Goal: Transaction & Acquisition: Purchase product/service

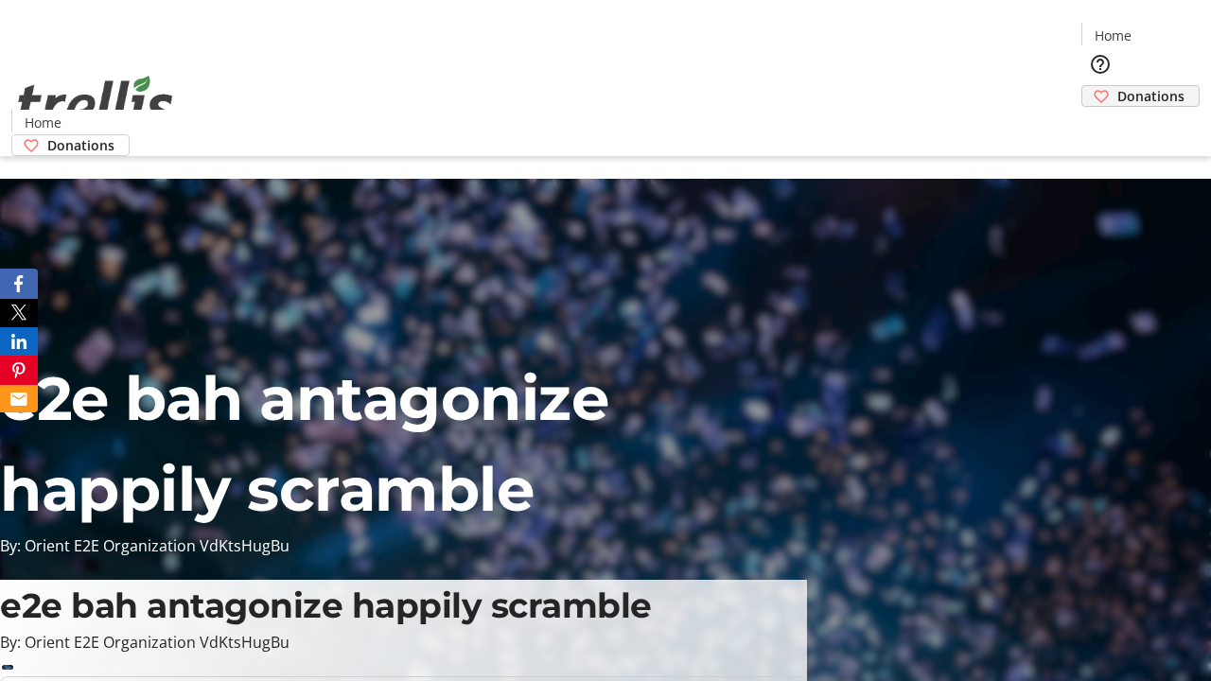
click at [1117, 86] on span "Donations" at bounding box center [1150, 96] width 67 height 20
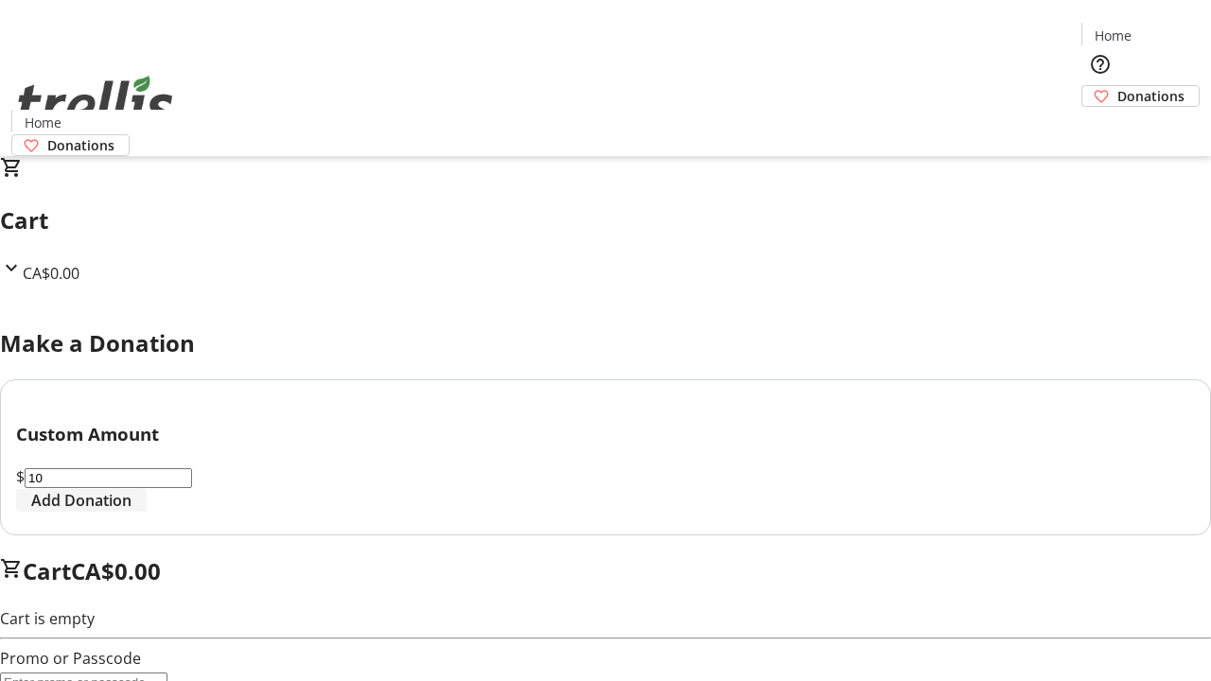
click at [132, 512] on span "Add Donation" at bounding box center [81, 500] width 100 height 23
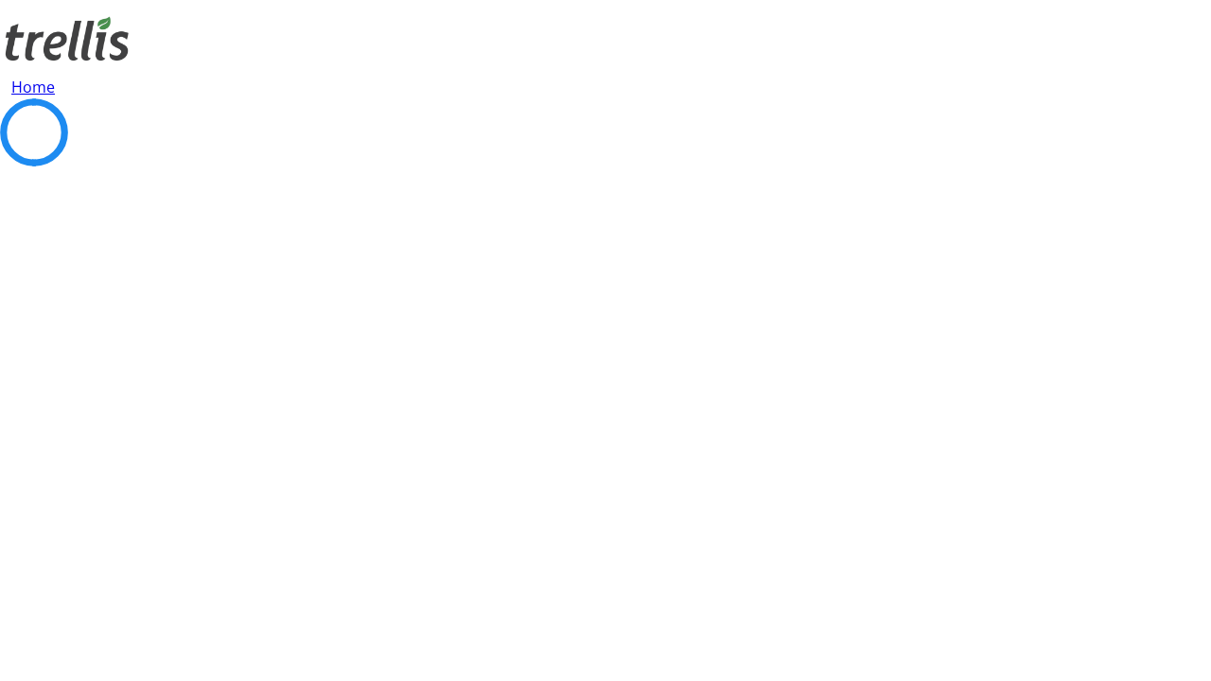
select select "CA"
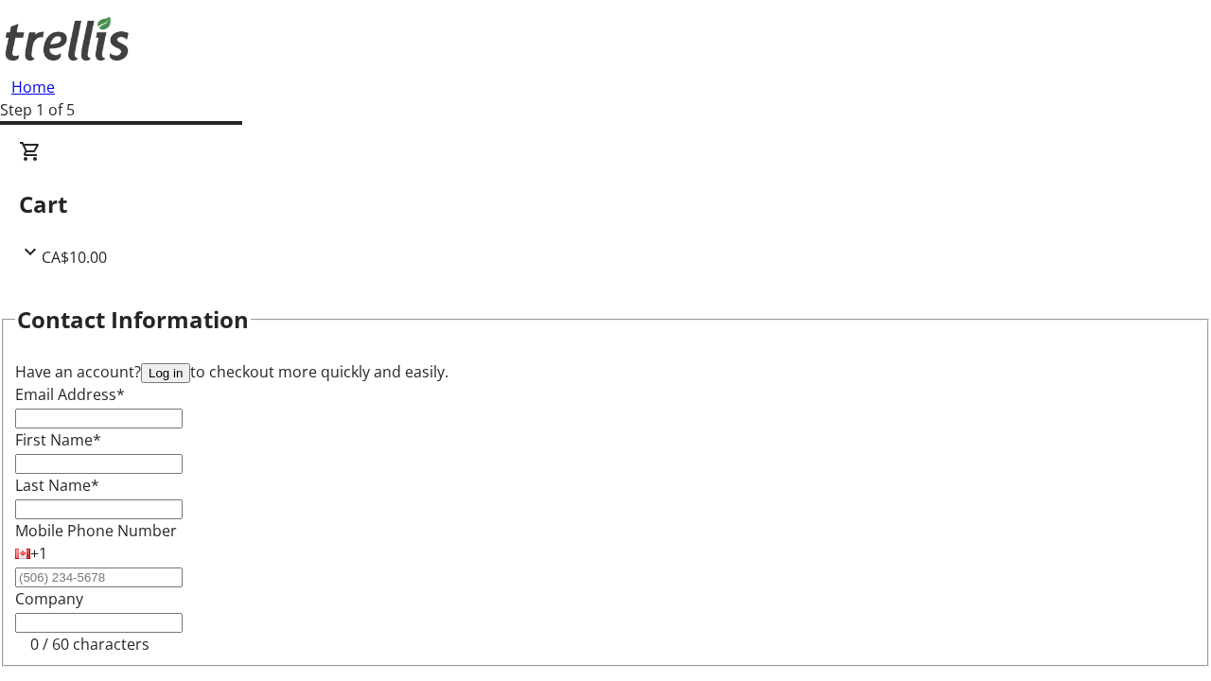
click at [190, 363] on button "Log in" at bounding box center [165, 373] width 49 height 20
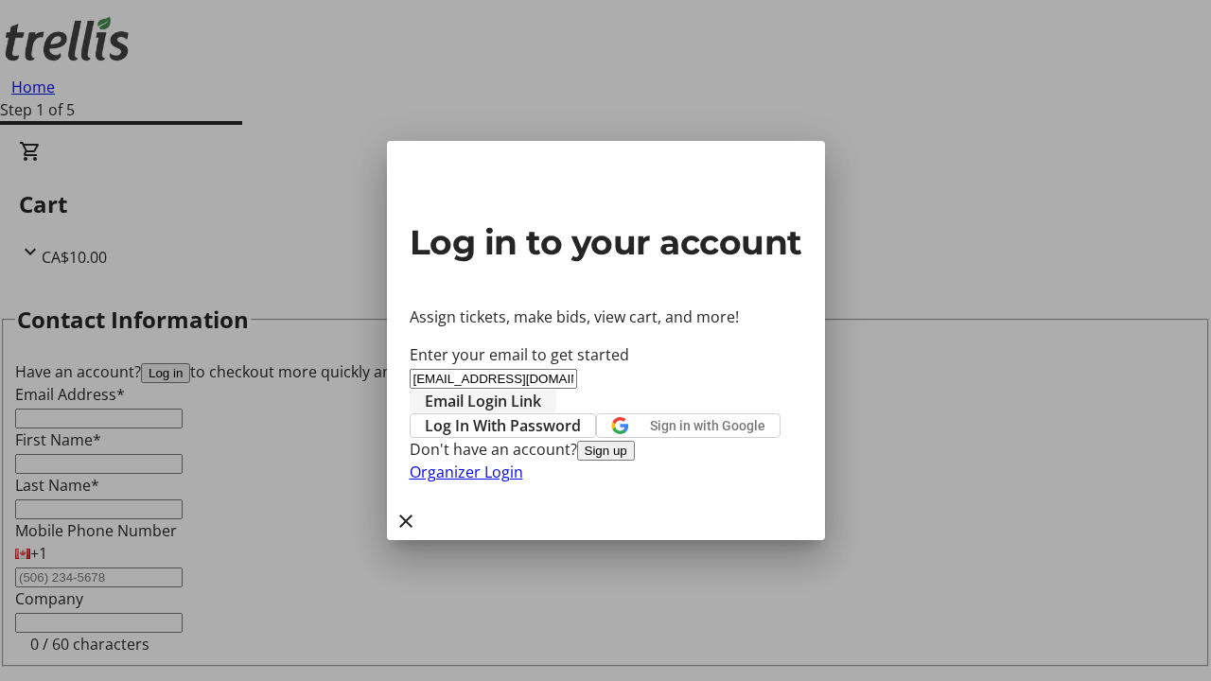
type input "[EMAIL_ADDRESS][DOMAIN_NAME]"
click at [541, 390] on span "Email Login Link" at bounding box center [483, 401] width 116 height 23
